Goal: Information Seeking & Learning: Check status

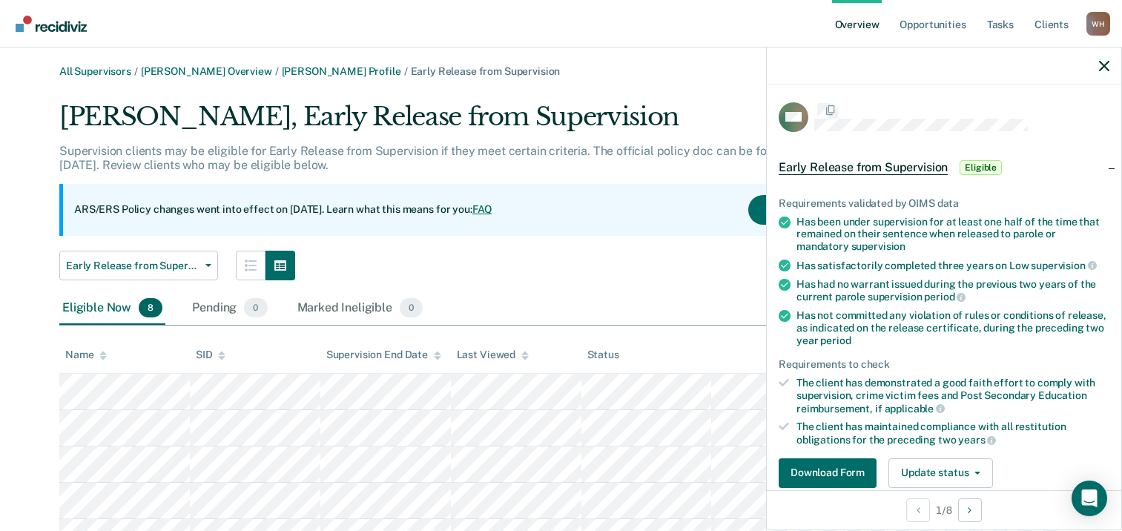
scroll to position [180, 0]
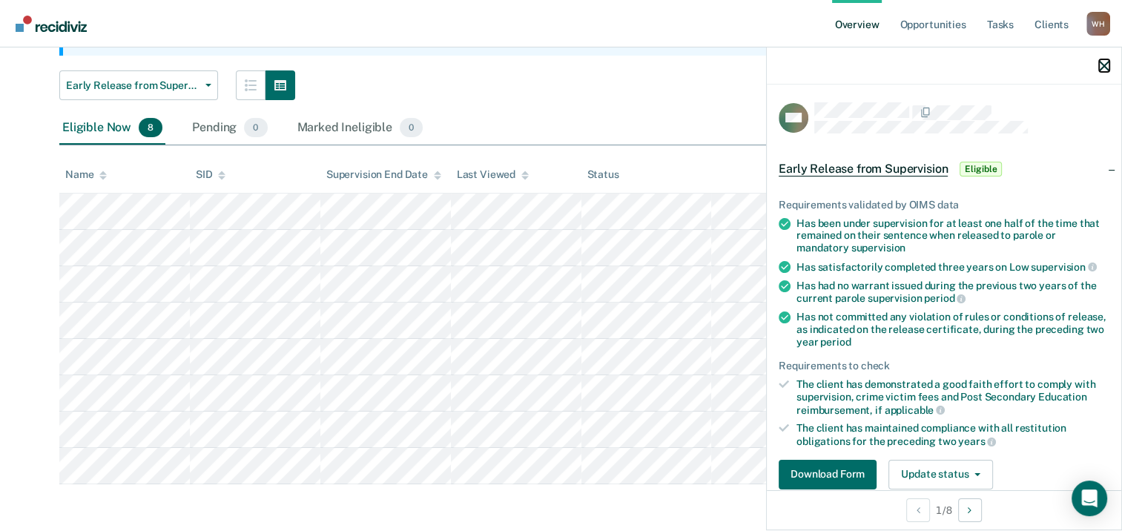
drag, startPoint x: 53, startPoint y: 69, endPoint x: 1104, endPoint y: 62, distance: 1050.5
click at [1104, 62] on button "button" at bounding box center [1104, 65] width 10 height 13
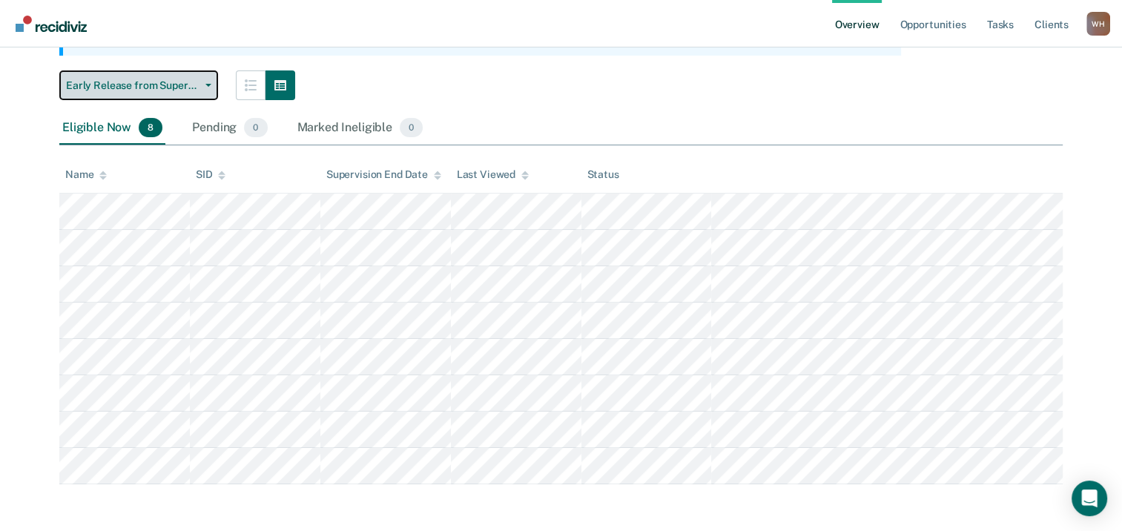
click at [206, 84] on icon "button" at bounding box center [208, 85] width 6 height 3
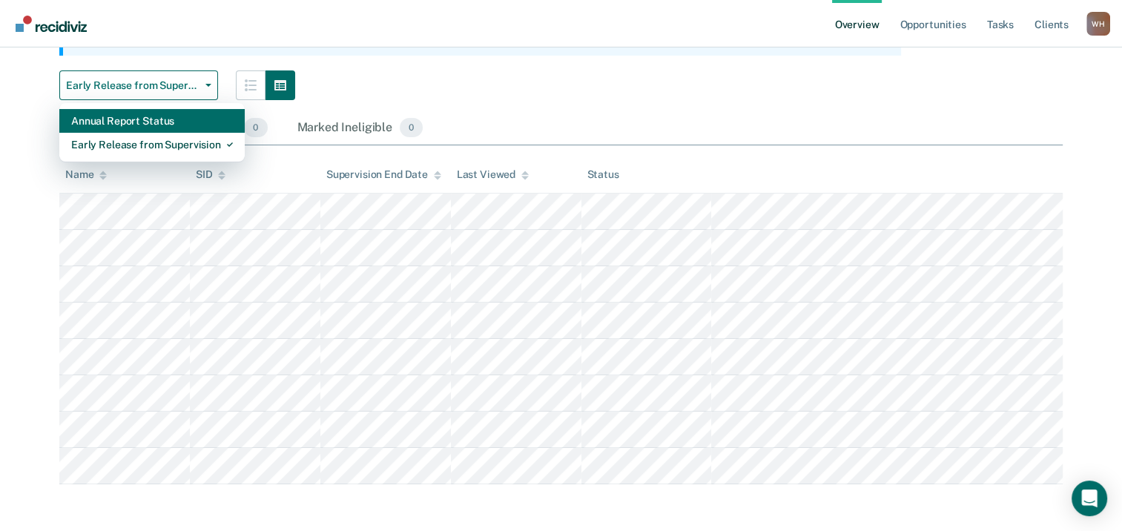
click at [146, 121] on div "Annual Report Status" at bounding box center [152, 121] width 162 height 24
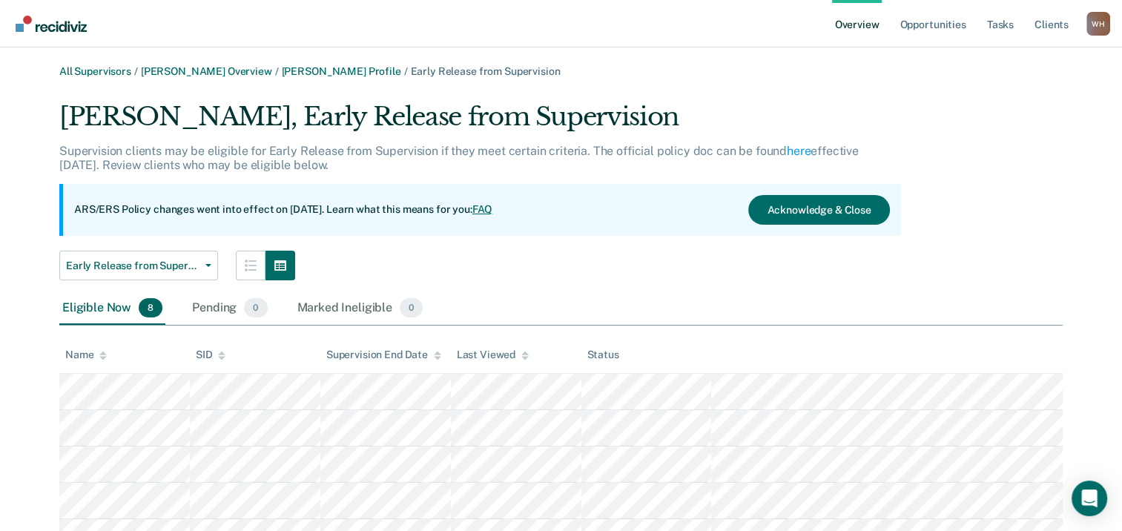
scroll to position [170, 0]
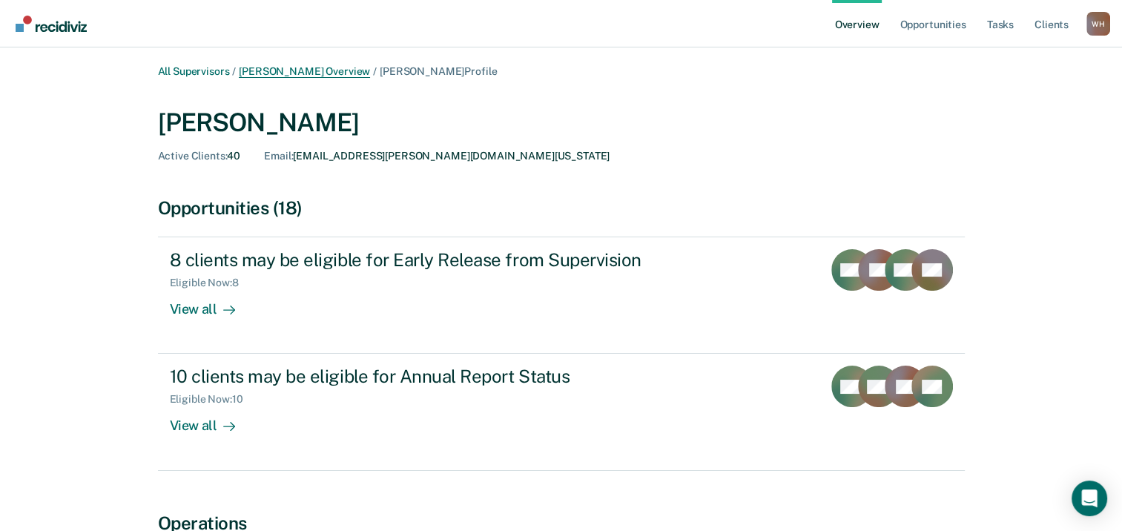
click at [300, 67] on link "Michale Cornish Overview" at bounding box center [304, 71] width 131 height 13
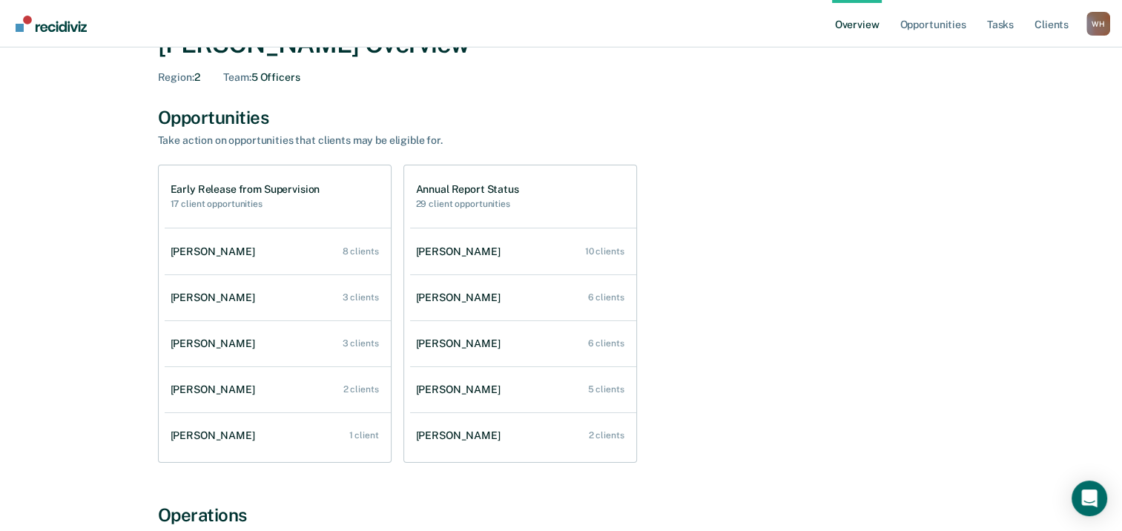
scroll to position [86, 0]
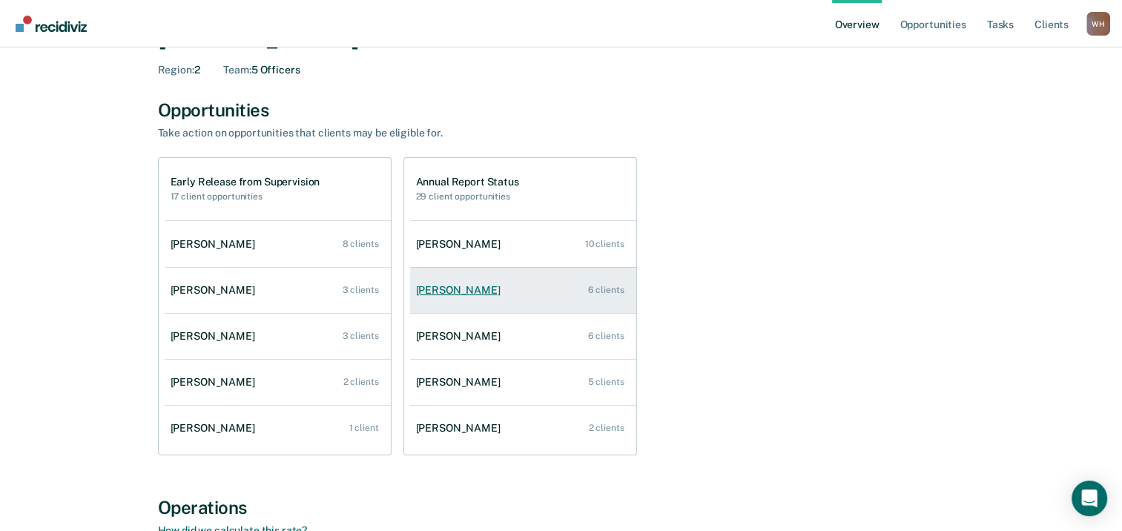
click at [425, 290] on div "Delon Wright" at bounding box center [461, 290] width 90 height 13
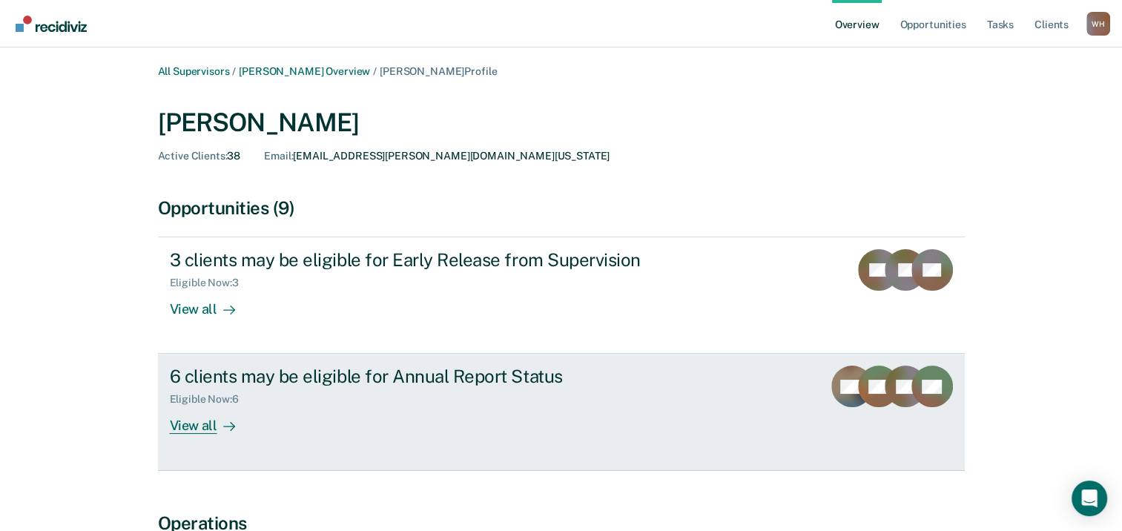
click at [193, 424] on div "View all" at bounding box center [211, 420] width 83 height 29
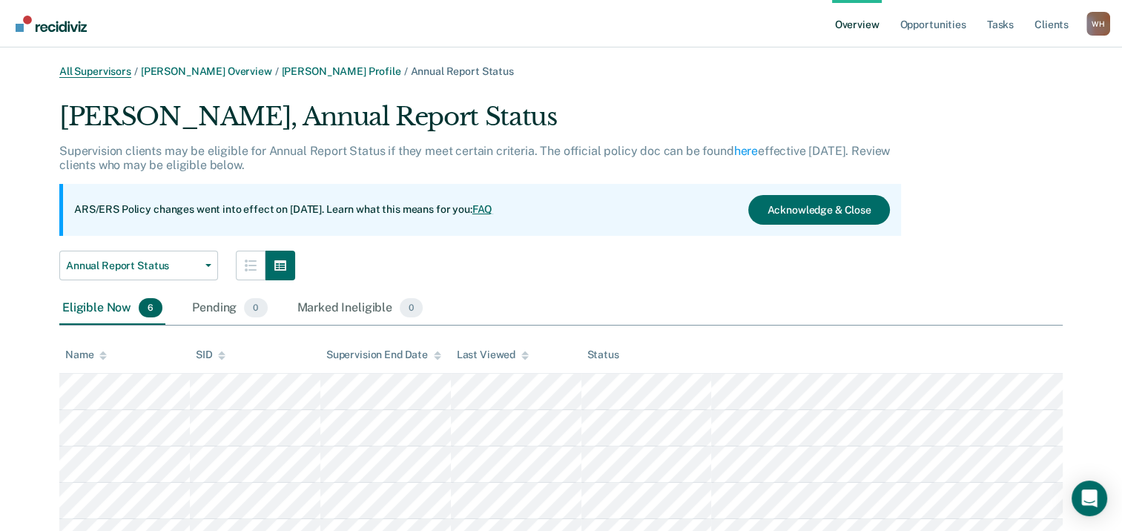
click at [113, 70] on link "All Supervisors" at bounding box center [95, 71] width 72 height 13
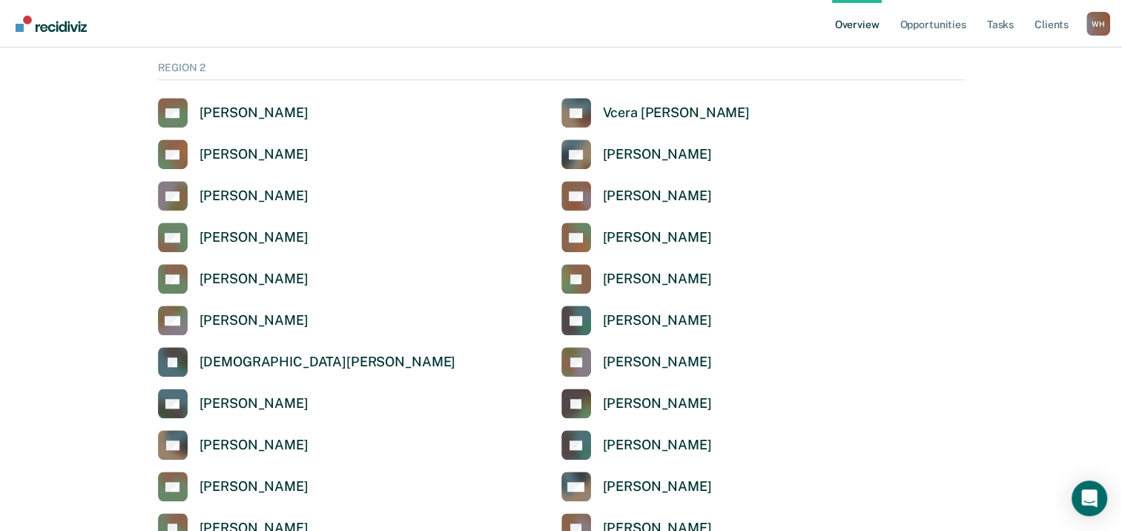
scroll to position [1047, 0]
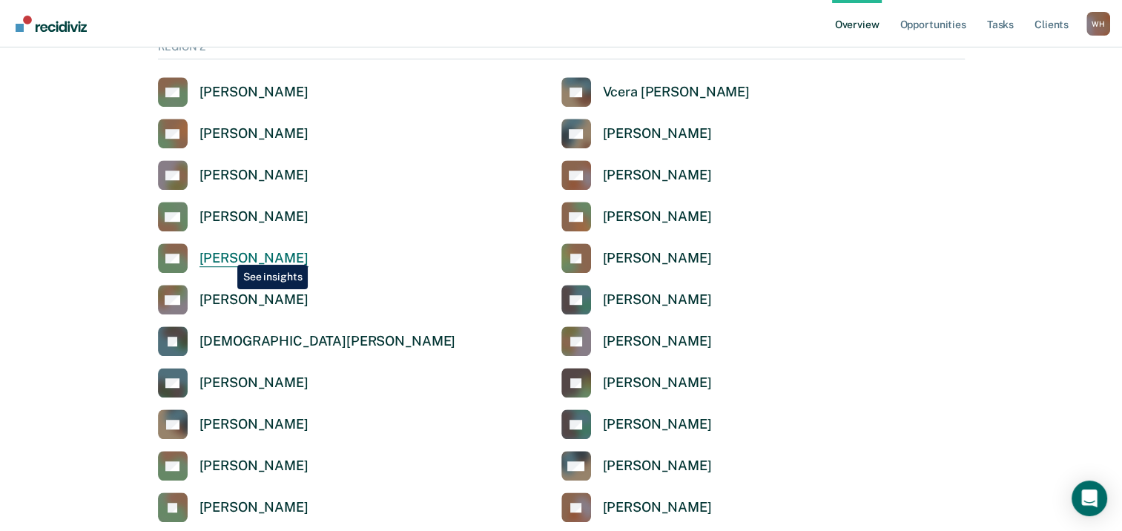
click at [226, 254] on div "Natalie Douglas" at bounding box center [253, 258] width 109 height 17
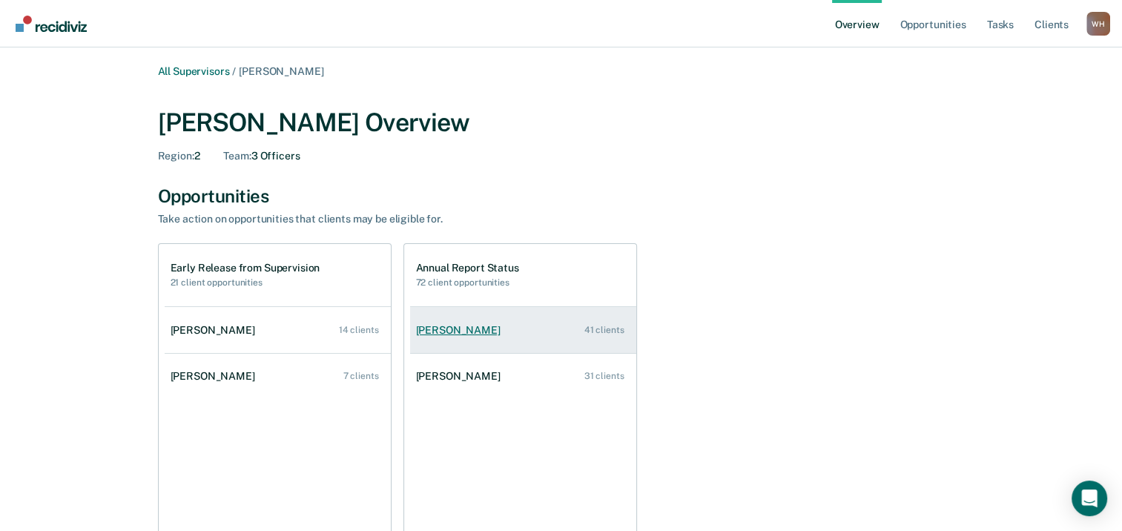
click at [458, 332] on div "Lamekia Hardy" at bounding box center [461, 330] width 90 height 13
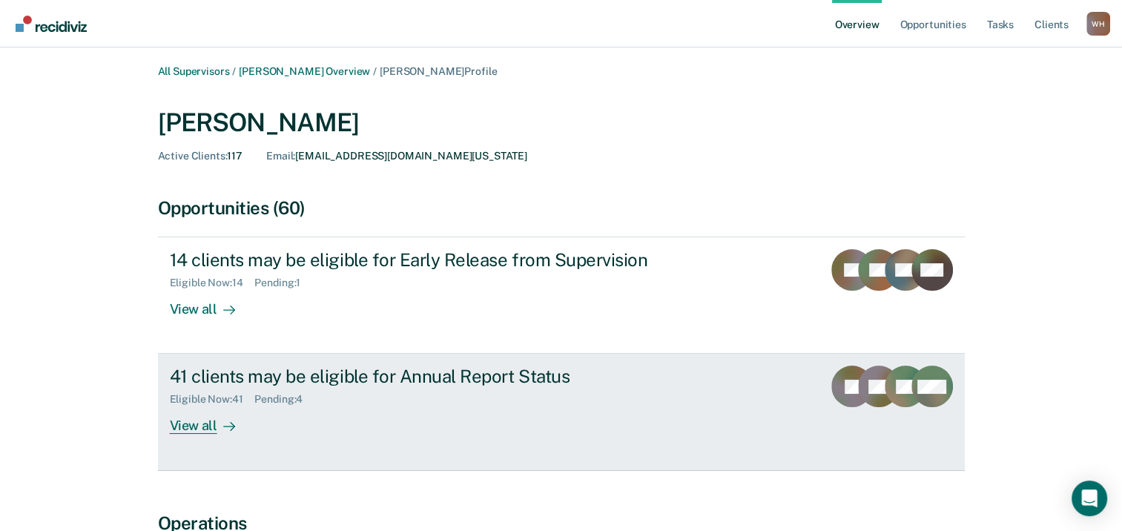
click at [195, 424] on div "View all" at bounding box center [211, 420] width 83 height 29
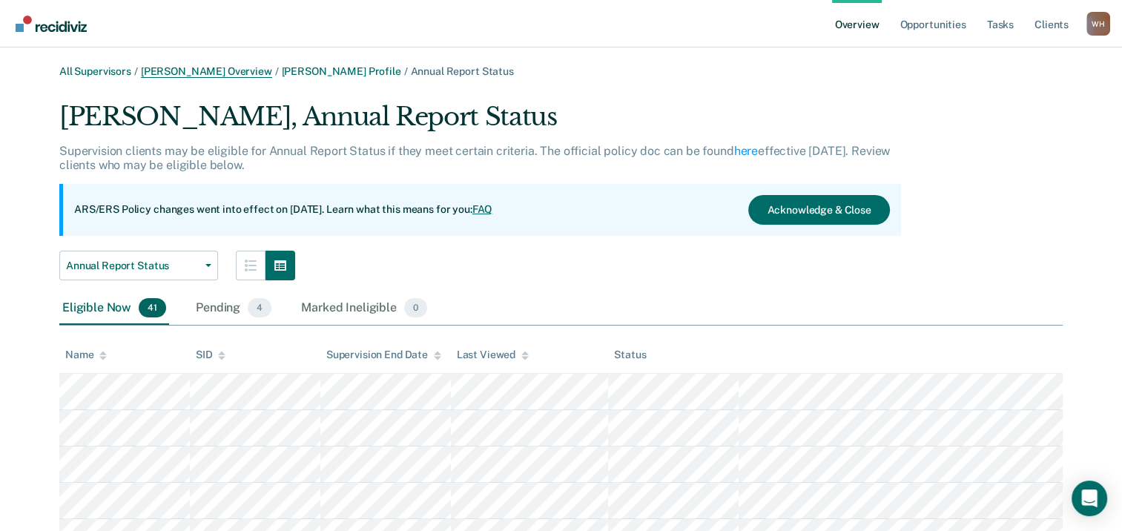
click at [234, 68] on link "Natalie Douglas Overview" at bounding box center [206, 71] width 131 height 13
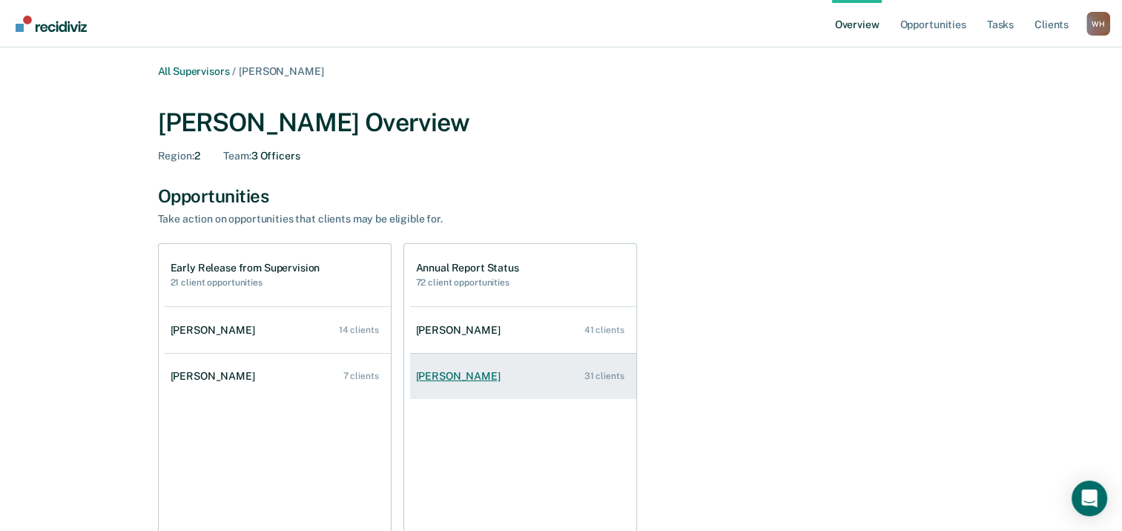
click at [433, 374] on div "Taylor Mccoy" at bounding box center [461, 376] width 90 height 13
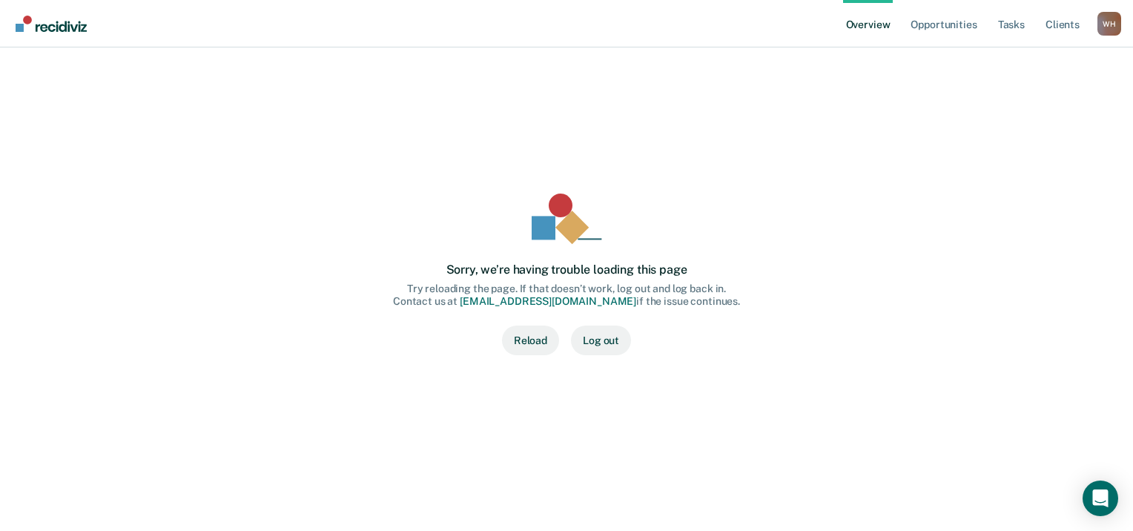
click at [540, 341] on button "Reload" at bounding box center [530, 340] width 57 height 30
